Goal: Find specific page/section: Find specific page/section

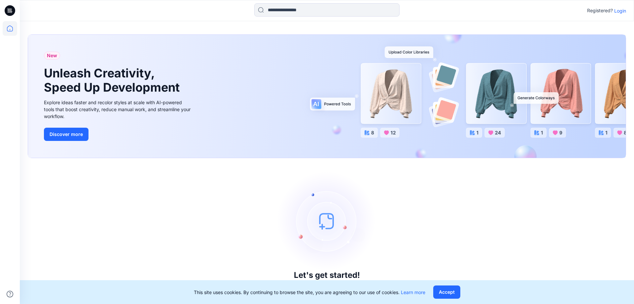
click at [584, 208] on div "Let's get started! Click New to add a style or create a folder." at bounding box center [327, 231] width 598 height 130
click at [621, 14] on p "Login" at bounding box center [620, 10] width 12 height 7
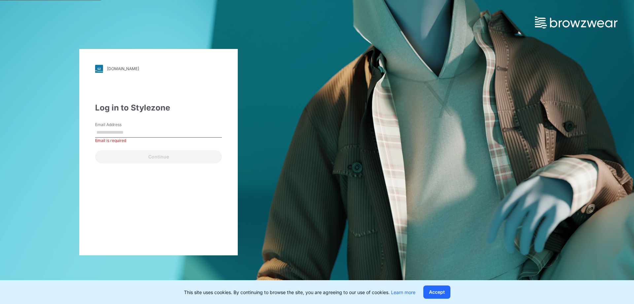
click at [109, 134] on input "Email Address" at bounding box center [158, 132] width 127 height 10
type input "**********"
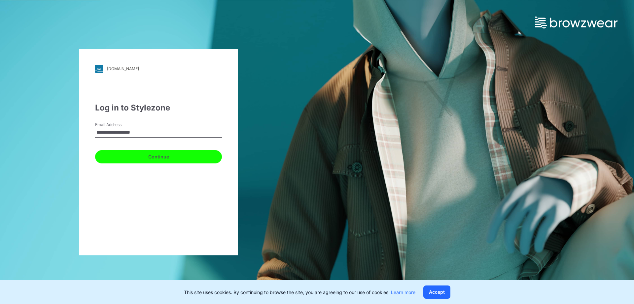
click at [153, 158] on button "Continue" at bounding box center [158, 156] width 127 height 13
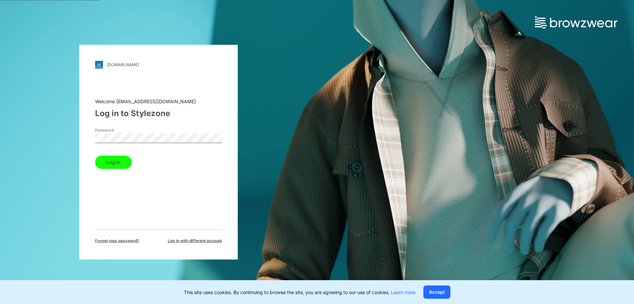
click at [121, 163] on button "Log in" at bounding box center [113, 161] width 37 height 13
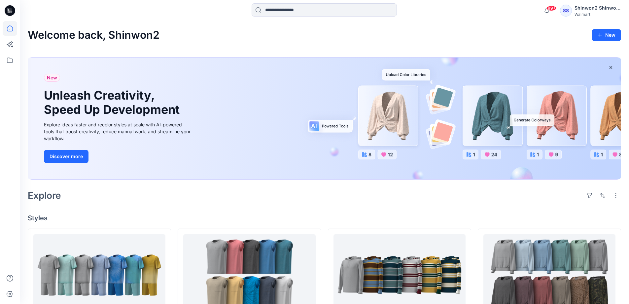
click at [9, 12] on icon at bounding box center [10, 10] width 11 height 11
click at [10, 60] on icon at bounding box center [10, 60] width 15 height 15
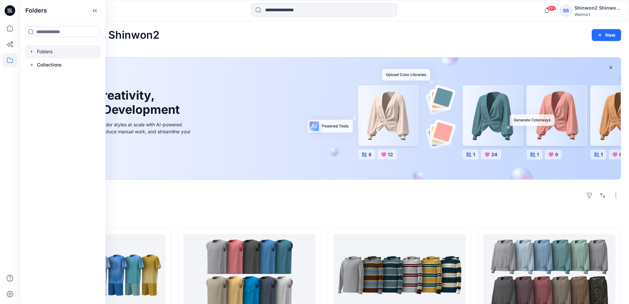
click at [60, 55] on div at bounding box center [62, 51] width 75 height 13
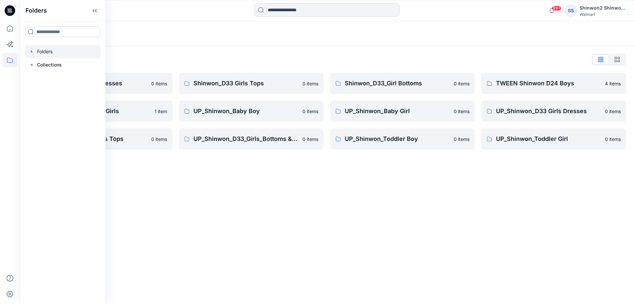
drag, startPoint x: 238, startPoint y: 172, endPoint x: 248, endPoint y: 95, distance: 77.6
click at [237, 148] on div "Folders Folders List Shinwon_D33 Girls Dresses 0 items TWEEN Shinwon D33 Girls …" at bounding box center [327, 162] width 614 height 282
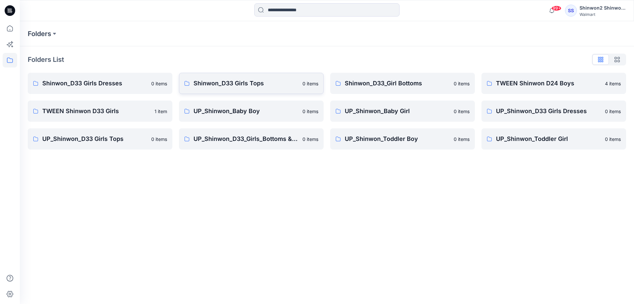
click at [254, 82] on p "Shinwon_D33 Girls Tops" at bounding box center [246, 83] width 105 height 9
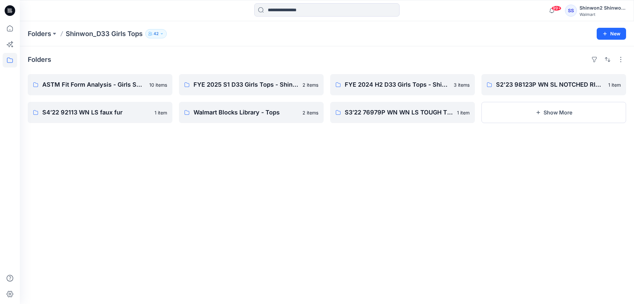
click at [55, 28] on div "Folders Shinwon_D33 Girls Tops 42 New" at bounding box center [327, 33] width 614 height 25
click at [46, 31] on p "Folders" at bounding box center [39, 33] width 23 height 9
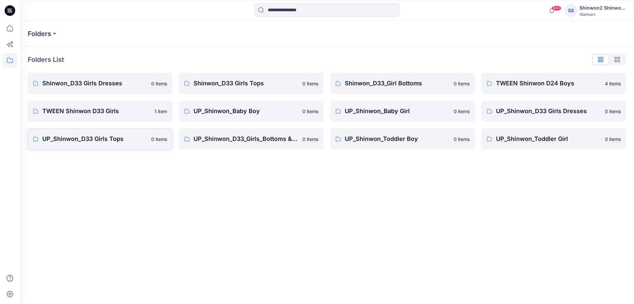
click at [74, 137] on p "UP_Shinwon_D33 Girls Tops" at bounding box center [94, 138] width 105 height 9
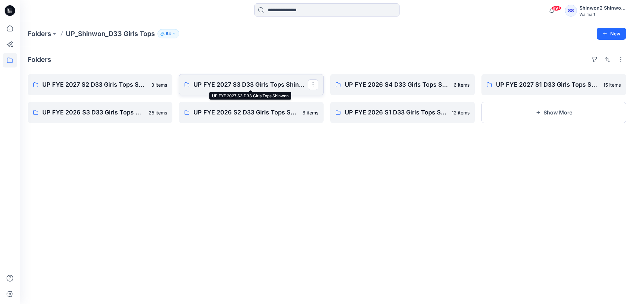
click at [222, 80] on p "UP FYE 2027 S3 D33 Girls Tops Shinwon" at bounding box center [251, 84] width 114 height 9
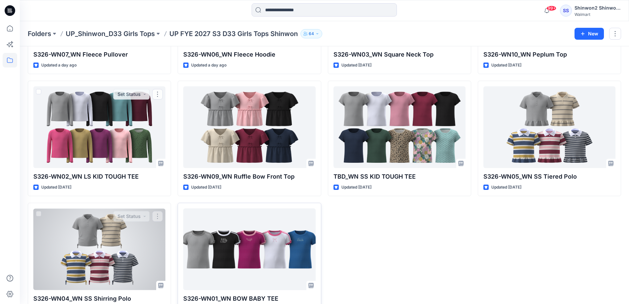
scroll to position [138, 0]
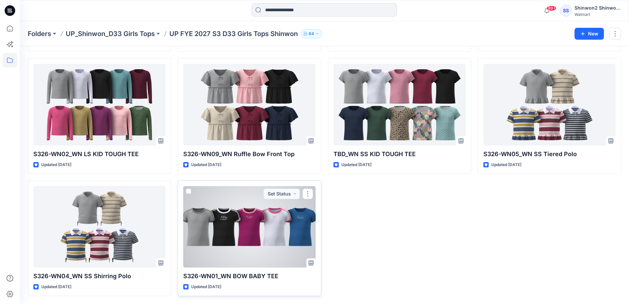
click at [255, 239] on div at bounding box center [249, 227] width 132 height 82
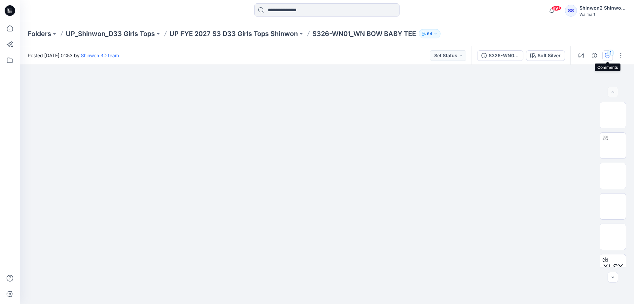
click at [608, 57] on icon "button" at bounding box center [607, 55] width 5 height 5
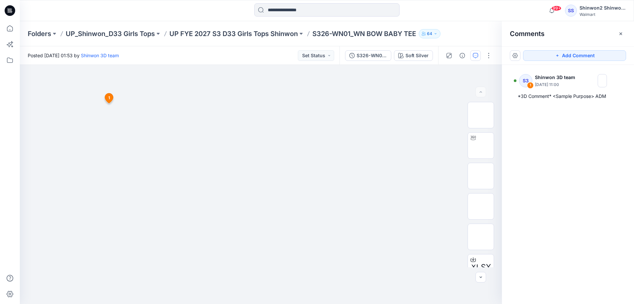
click at [244, 27] on div "Folders UP_Shinwon_D33 Girls Tops UP FYE 2027 S3 D33 Girls Tops Shinwon S326-WN…" at bounding box center [327, 33] width 614 height 25
click at [242, 29] on p "UP FYE 2027 S3 D33 Girls Tops Shinwon" at bounding box center [233, 33] width 128 height 9
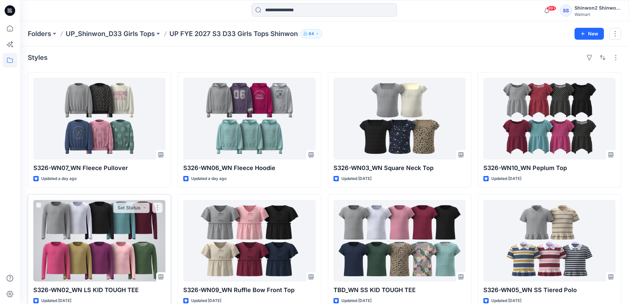
scroll to position [138, 0]
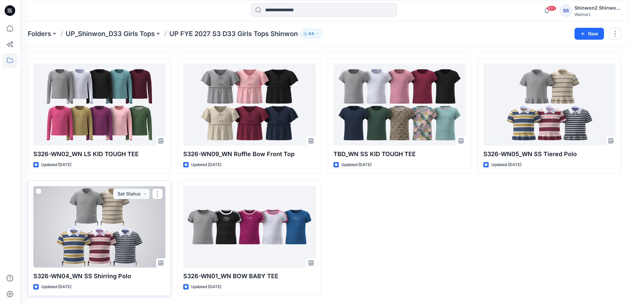
click at [101, 234] on div at bounding box center [99, 227] width 132 height 82
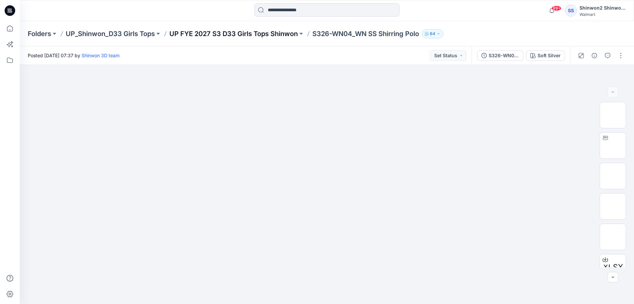
click at [235, 36] on p "UP FYE 2027 S3 D33 Girls Tops Shinwon" at bounding box center [233, 33] width 128 height 9
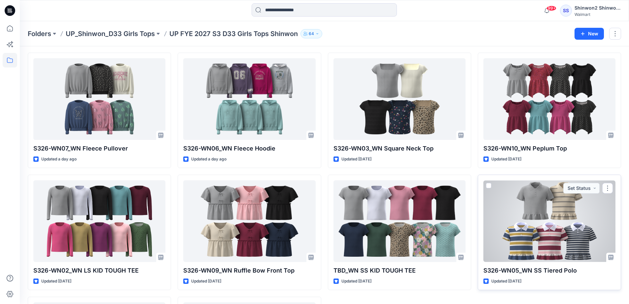
scroll to position [33, 0]
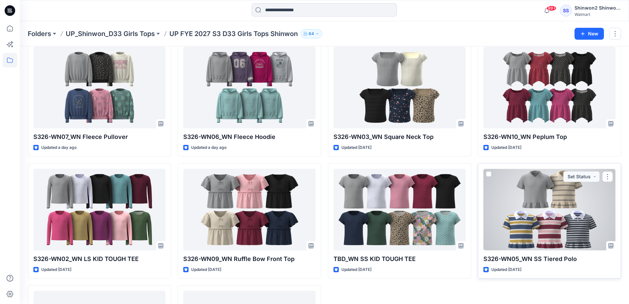
click at [546, 211] on div at bounding box center [550, 209] width 132 height 82
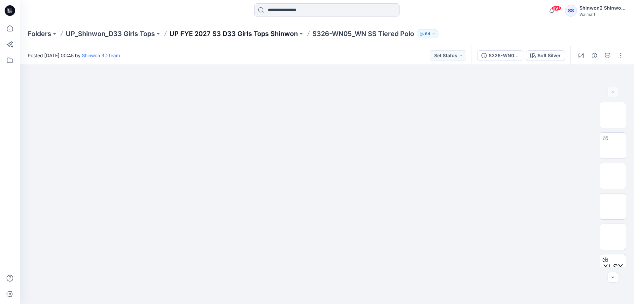
click at [277, 36] on p "UP FYE 2027 S3 D33 Girls Tops Shinwon" at bounding box center [233, 33] width 128 height 9
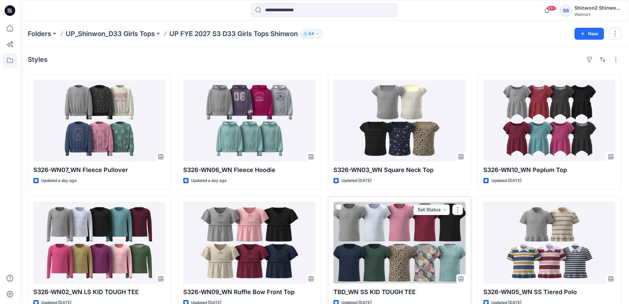
click at [421, 236] on div at bounding box center [400, 242] width 132 height 82
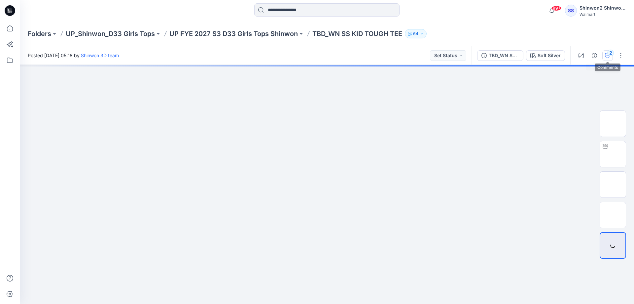
click at [606, 59] on button "2" at bounding box center [607, 55] width 11 height 11
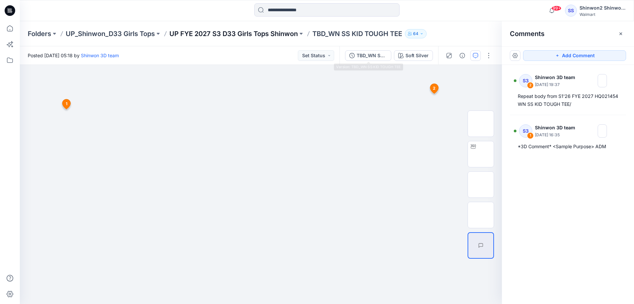
click at [281, 37] on p "UP FYE 2027 S3 D33 Girls Tops Shinwon" at bounding box center [233, 33] width 128 height 9
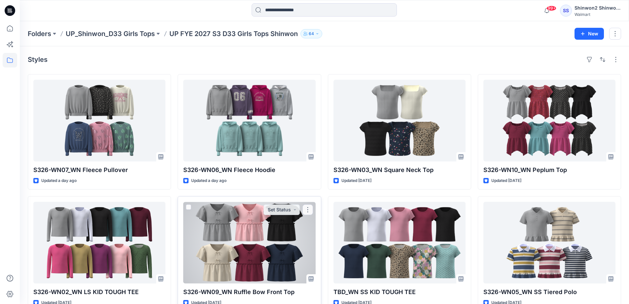
click at [239, 235] on div at bounding box center [249, 242] width 132 height 82
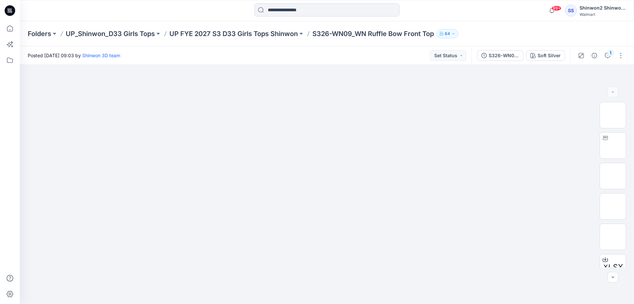
click at [284, 44] on div "Folders UP_Shinwon_D33 Girls Tops UP FYE 2027 S3 D33 Girls Tops Shinwon S326-WN…" at bounding box center [327, 33] width 614 height 25
click at [279, 39] on div "Folders UP_Shinwon_D33 Girls Tops UP FYE 2027 S3 D33 Girls Tops Shinwon S326-WN…" at bounding box center [327, 33] width 614 height 25
click at [279, 37] on p "UP FYE 2027 S3 D33 Girls Tops Shinwon" at bounding box center [233, 33] width 128 height 9
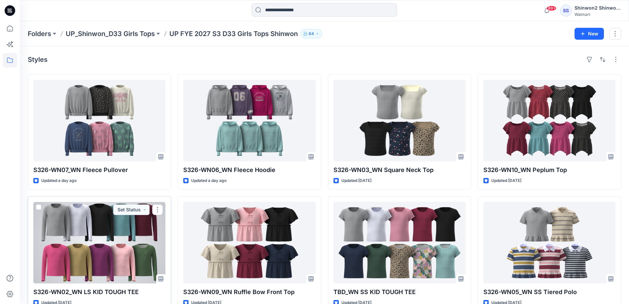
click at [123, 229] on div at bounding box center [99, 242] width 132 height 82
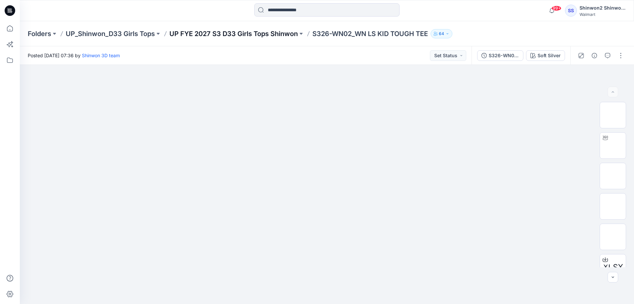
click at [263, 36] on p "UP FYE 2027 S3 D33 Girls Tops Shinwon" at bounding box center [233, 33] width 128 height 9
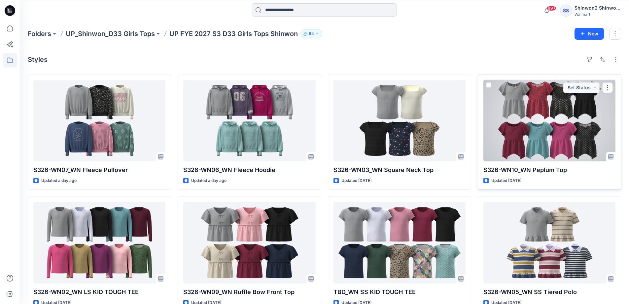
click at [537, 137] on div at bounding box center [550, 121] width 132 height 82
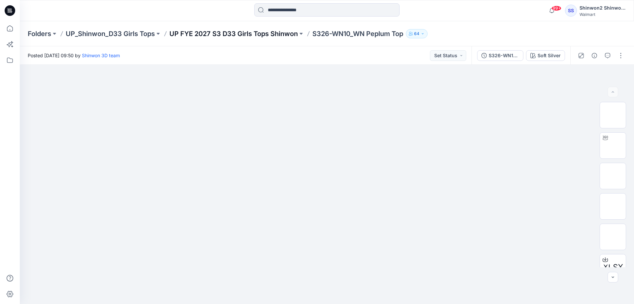
click at [243, 34] on p "UP FYE 2027 S3 D33 Girls Tops Shinwon" at bounding box center [233, 33] width 128 height 9
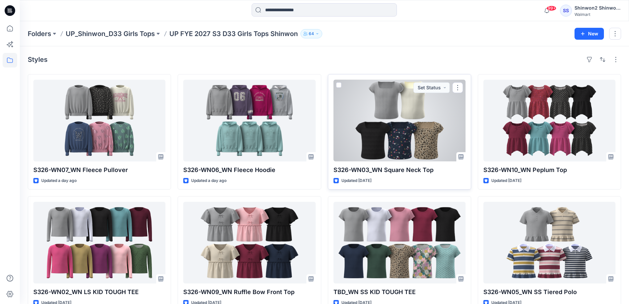
click at [380, 127] on div at bounding box center [400, 121] width 132 height 82
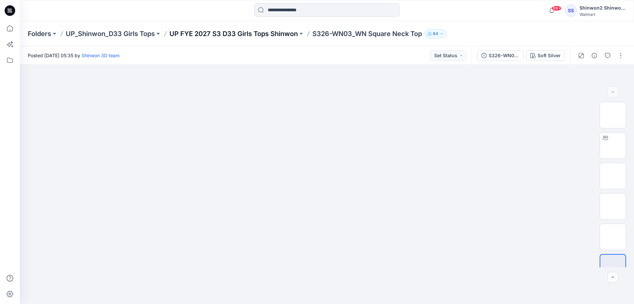
click at [247, 29] on p "UP FYE 2027 S3 D33 Girls Tops Shinwon" at bounding box center [233, 33] width 128 height 9
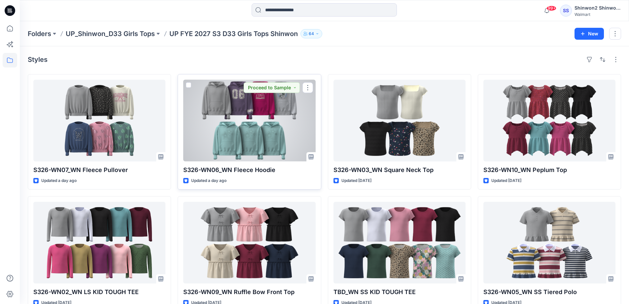
click at [224, 120] on div at bounding box center [249, 121] width 132 height 82
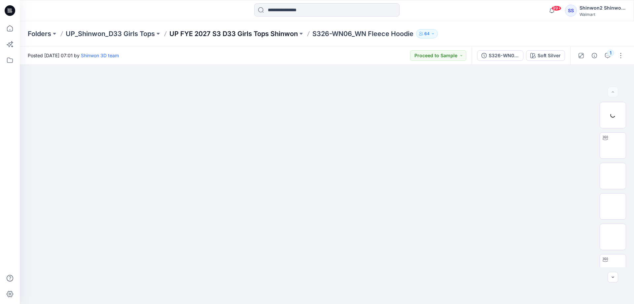
click at [202, 31] on p "UP FYE 2027 S3 D33 Girls Tops Shinwon" at bounding box center [233, 33] width 128 height 9
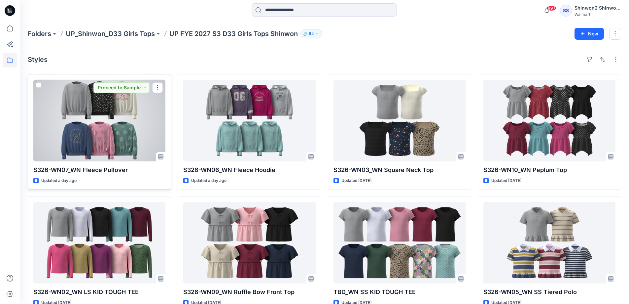
click at [74, 119] on div at bounding box center [99, 121] width 132 height 82
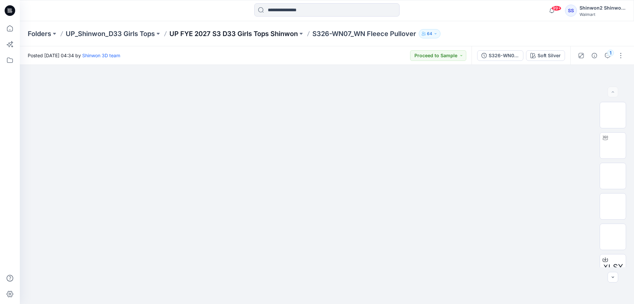
click at [272, 33] on p "UP FYE 2027 S3 D33 Girls Tops Shinwon" at bounding box center [233, 33] width 128 height 9
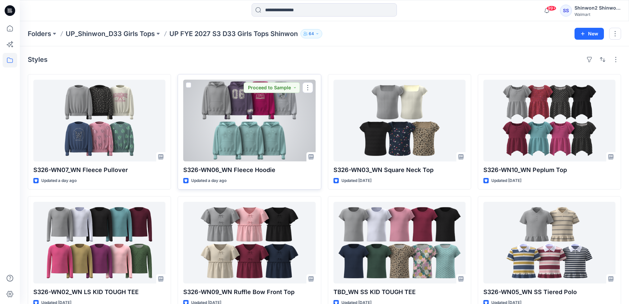
click at [252, 119] on div at bounding box center [249, 121] width 132 height 82
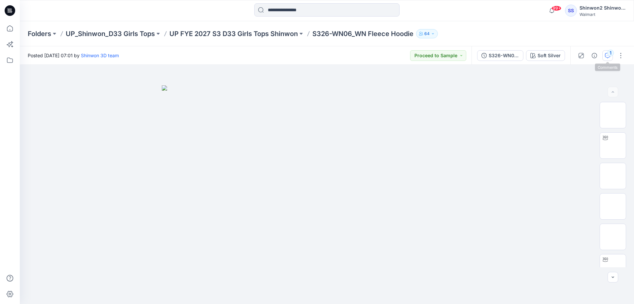
click at [603, 57] on button "1" at bounding box center [607, 55] width 11 height 11
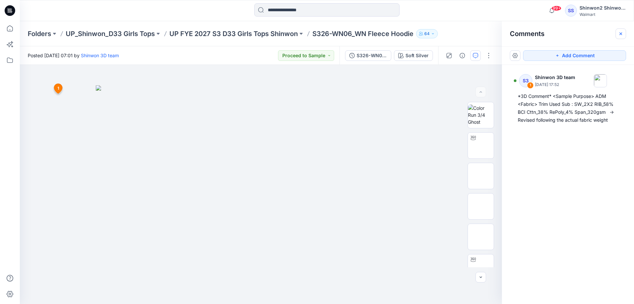
click at [619, 35] on icon "button" at bounding box center [620, 33] width 5 height 5
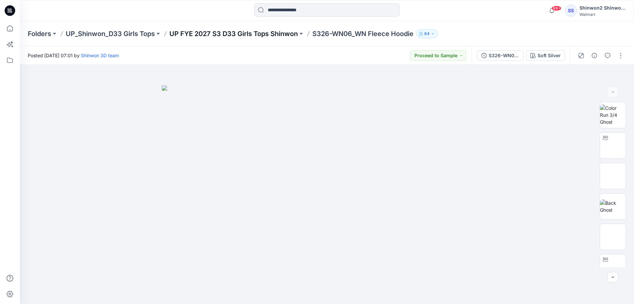
click at [269, 36] on p "UP FYE 2027 S3 D33 Girls Tops Shinwon" at bounding box center [233, 33] width 128 height 9
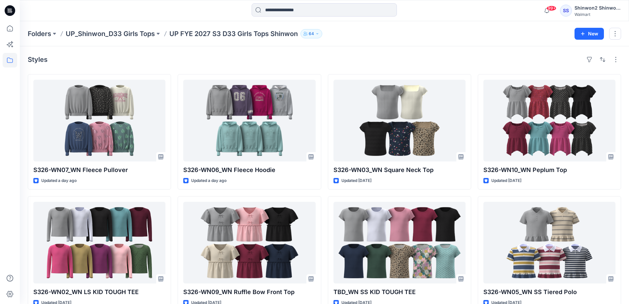
click at [54, 17] on div at bounding box center [96, 10] width 152 height 15
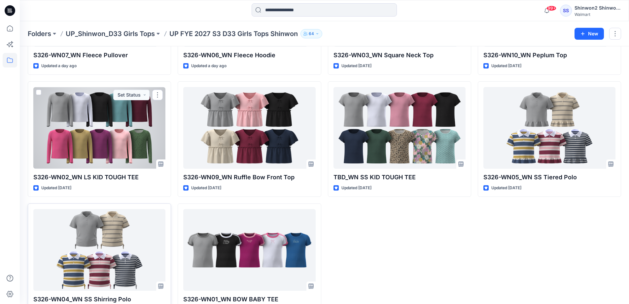
scroll to position [132, 0]
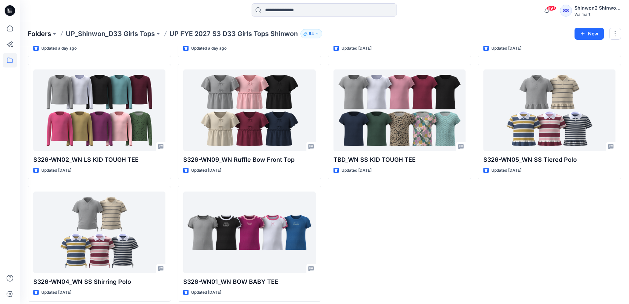
click at [42, 31] on p "Folders" at bounding box center [39, 33] width 23 height 9
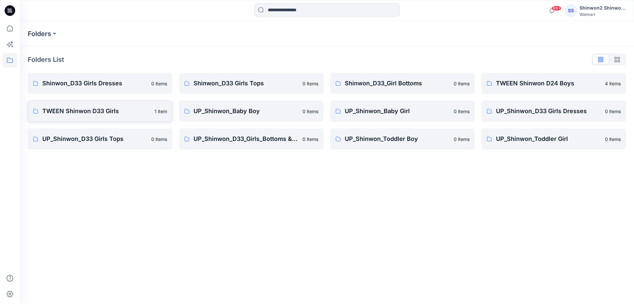
click at [102, 112] on p "TWEEN Shinwon D33 Girls" at bounding box center [96, 110] width 108 height 9
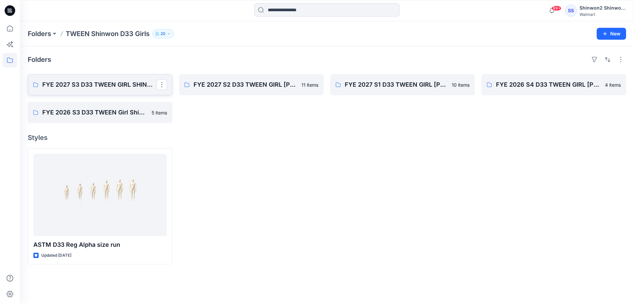
click at [110, 87] on p "FYE 2027 S3 D33 TWEEN GIRL SHINWON" at bounding box center [99, 84] width 114 height 9
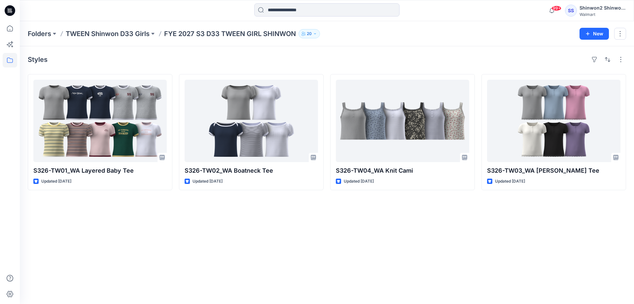
click at [61, 246] on div "Styles S326-TW01_WA Layered Baby Tee Updated [DATE] S326-TW02_WA Boatneck Tee U…" at bounding box center [327, 174] width 614 height 257
click at [44, 225] on div "Styles S326-TW01_WA Layered Baby Tee Updated [DATE] S326-TW02_WA Boatneck Tee U…" at bounding box center [327, 174] width 614 height 257
